Goal: Information Seeking & Learning: Learn about a topic

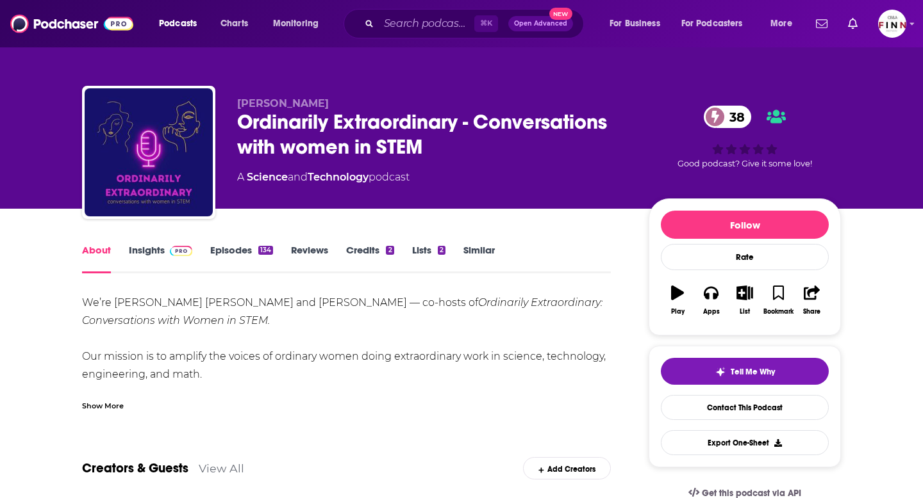
click at [215, 252] on link "Episodes 134" at bounding box center [241, 258] width 63 height 29
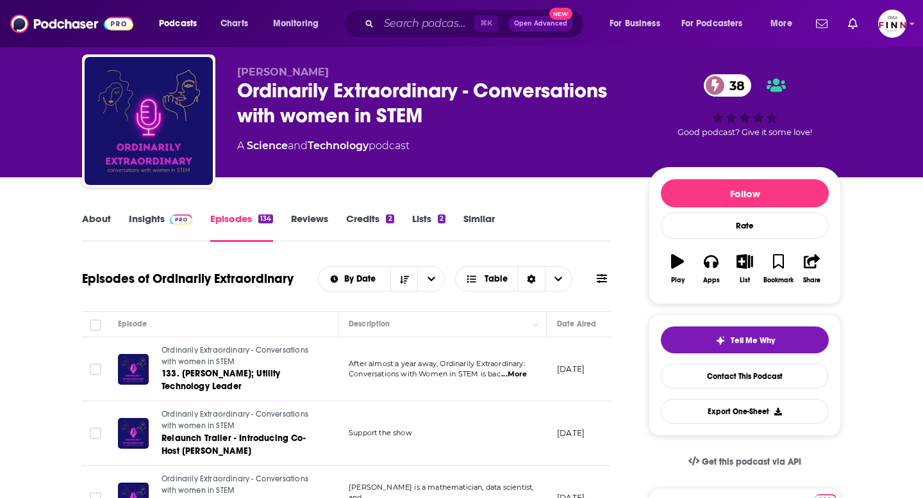
click at [153, 221] on link "Insights" at bounding box center [160, 227] width 63 height 29
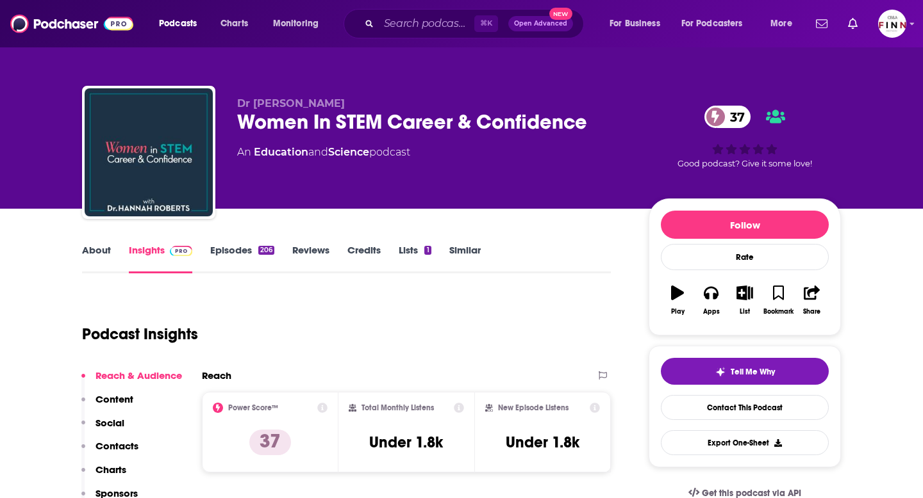
click at [235, 244] on link "Episodes 206" at bounding box center [242, 258] width 64 height 29
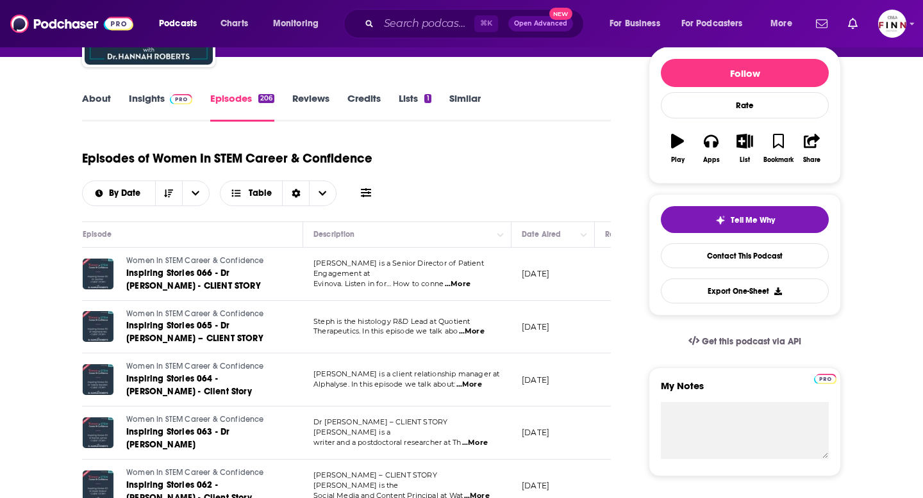
scroll to position [152, 0]
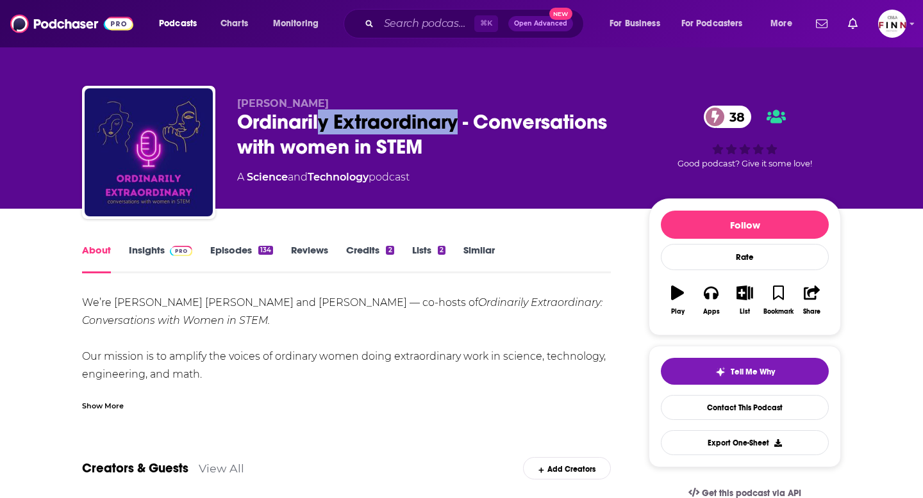
drag, startPoint x: 462, startPoint y: 121, endPoint x: 322, endPoint y: 127, distance: 139.8
click at [322, 127] on div "Ordinarily Extraordinary - Conversations with women in STEM 38" at bounding box center [432, 135] width 391 height 50
click at [391, 145] on div "Ordinarily Extraordinary - Conversations with women in STEM 38" at bounding box center [432, 135] width 391 height 50
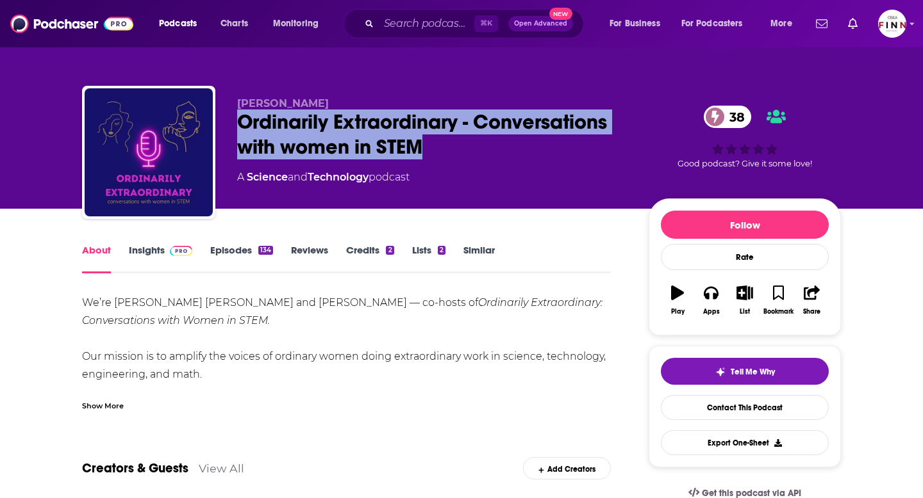
drag, startPoint x: 420, startPoint y: 148, endPoint x: 240, endPoint y: 123, distance: 181.8
click at [240, 123] on div "Ordinarily Extraordinary - Conversations with women in STEM 38" at bounding box center [432, 135] width 391 height 50
copy h1 "Ordinarily Extraordinary - Conversations with women in STEM"
